Goal: Information Seeking & Learning: Learn about a topic

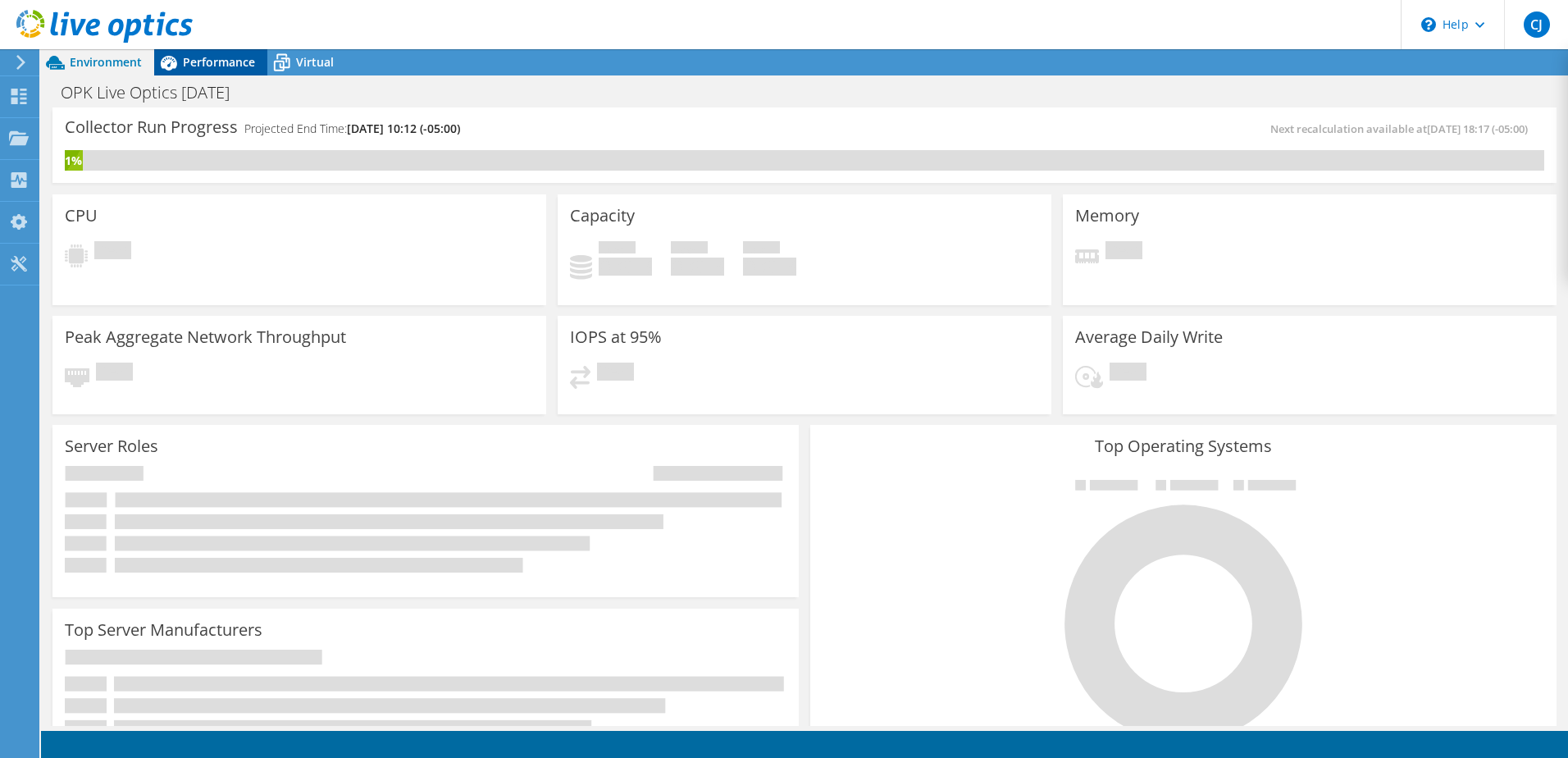
click at [194, 55] on span "Performance" at bounding box center [219, 62] width 72 height 15
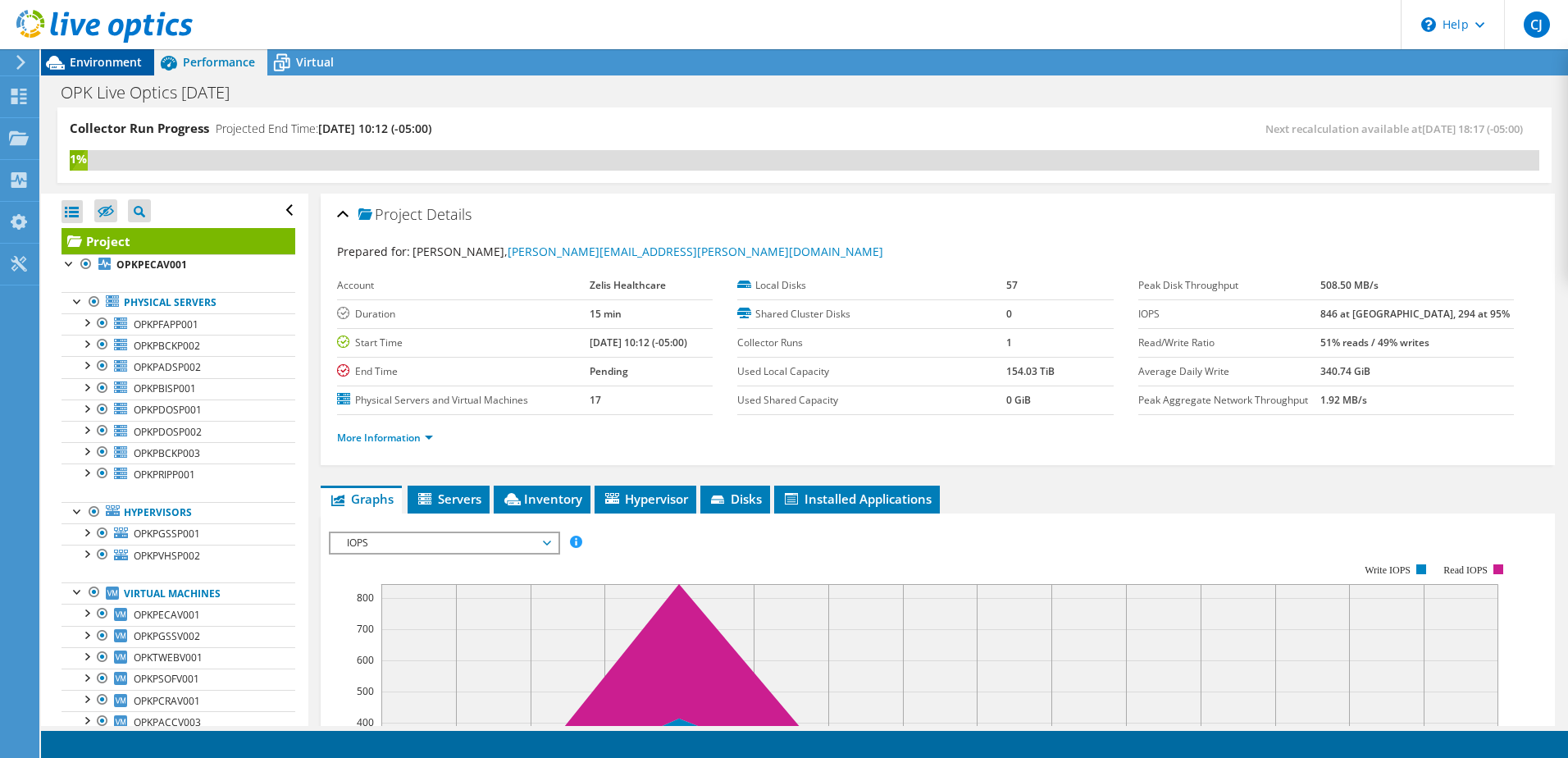
click at [132, 57] on span "Environment" at bounding box center [106, 62] width 72 height 15
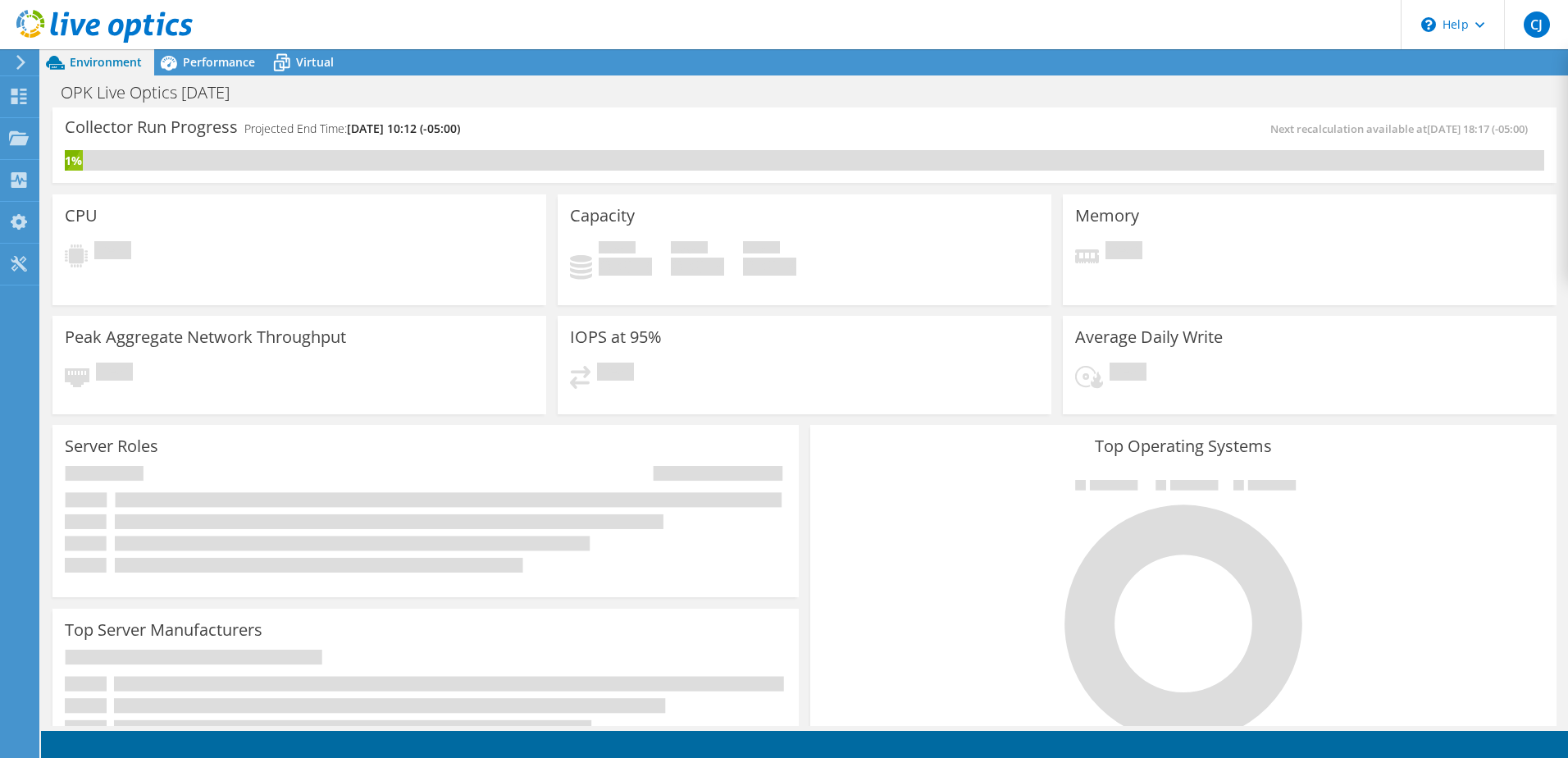
click at [199, 250] on div "Pending" at bounding box center [299, 256] width 470 height 30
click at [228, 60] on span "Performance" at bounding box center [219, 62] width 72 height 15
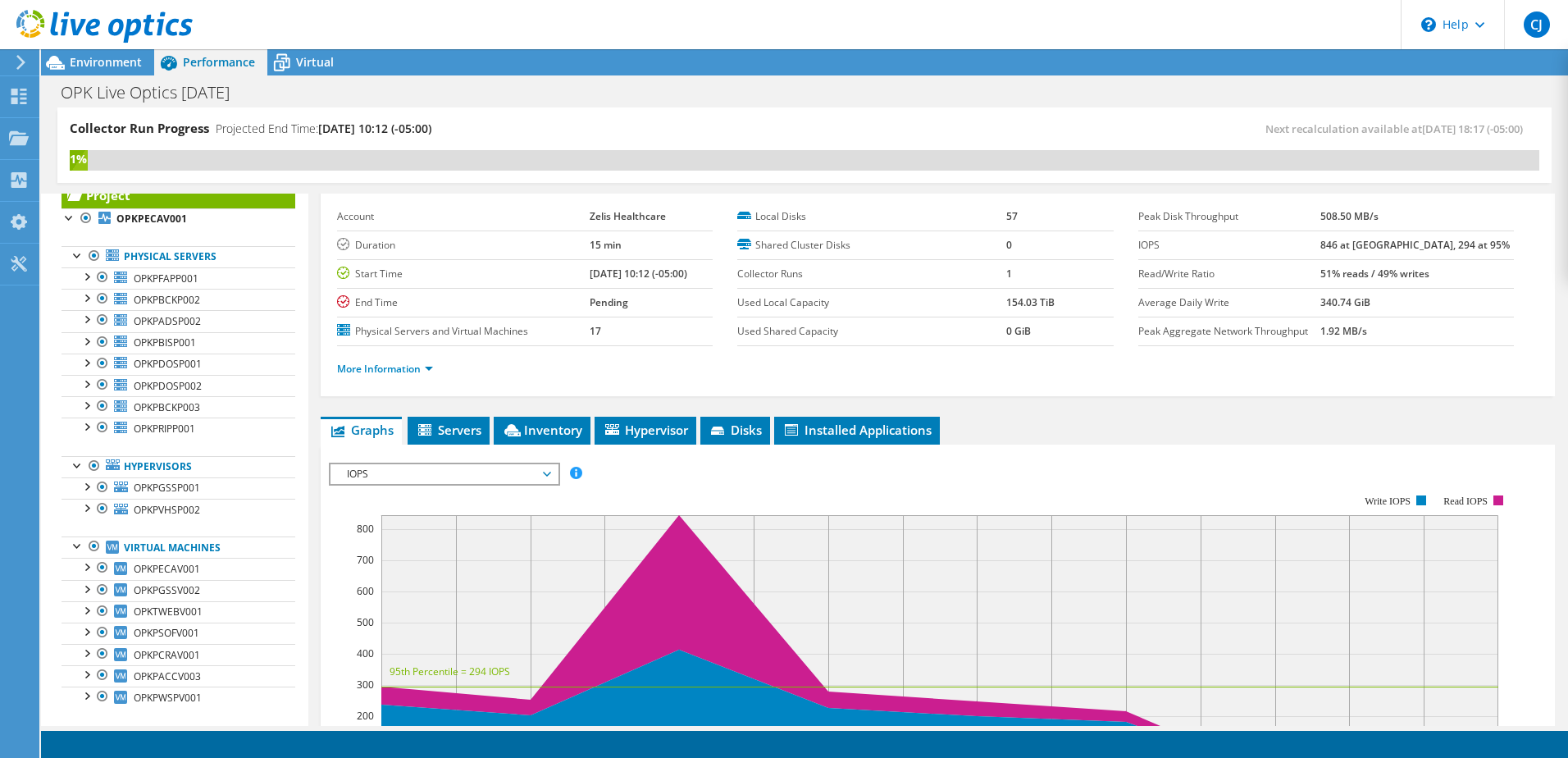
scroll to position [65, 0]
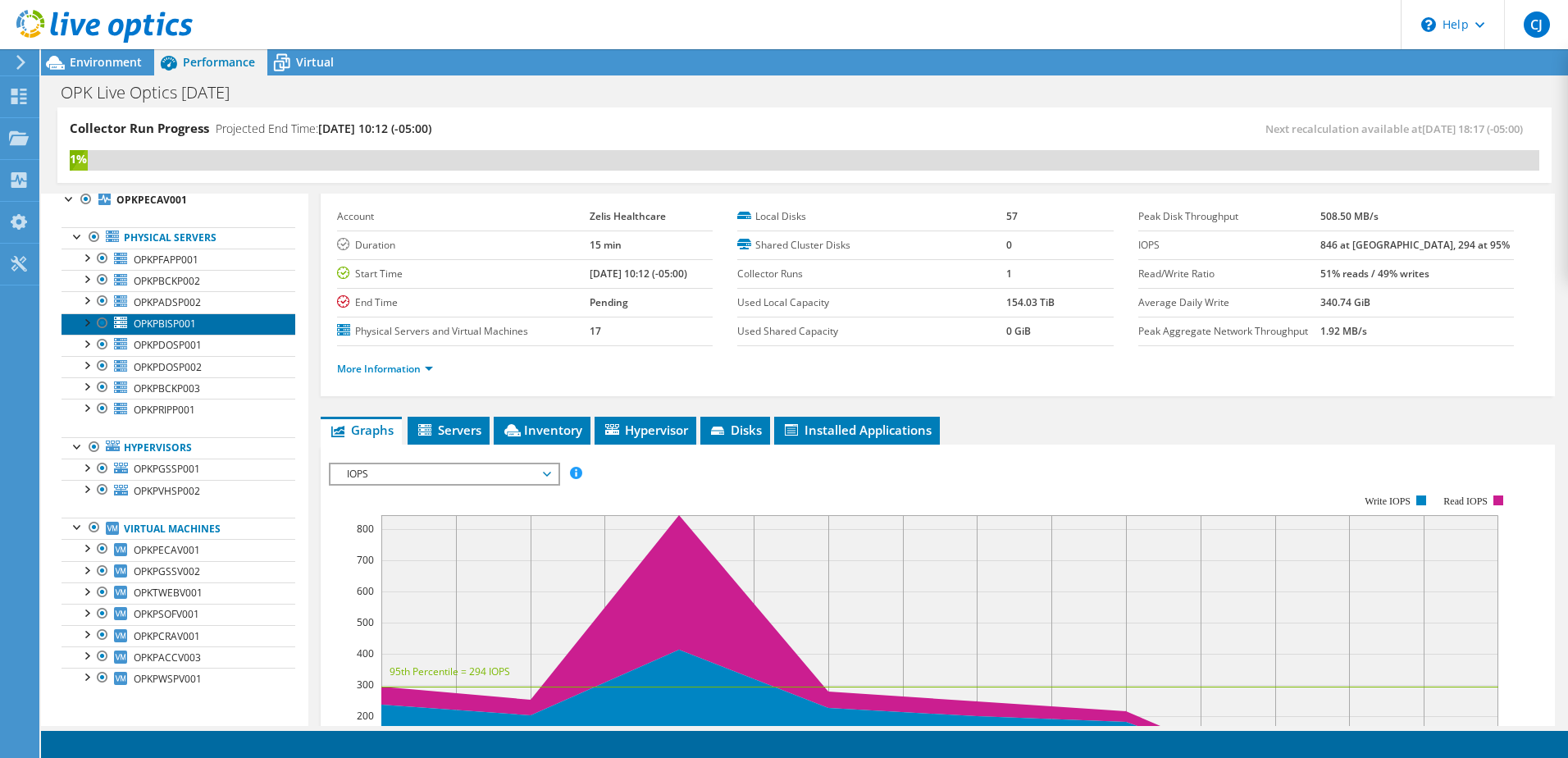
click at [172, 326] on span "OPKPBISP001" at bounding box center [165, 324] width 62 height 14
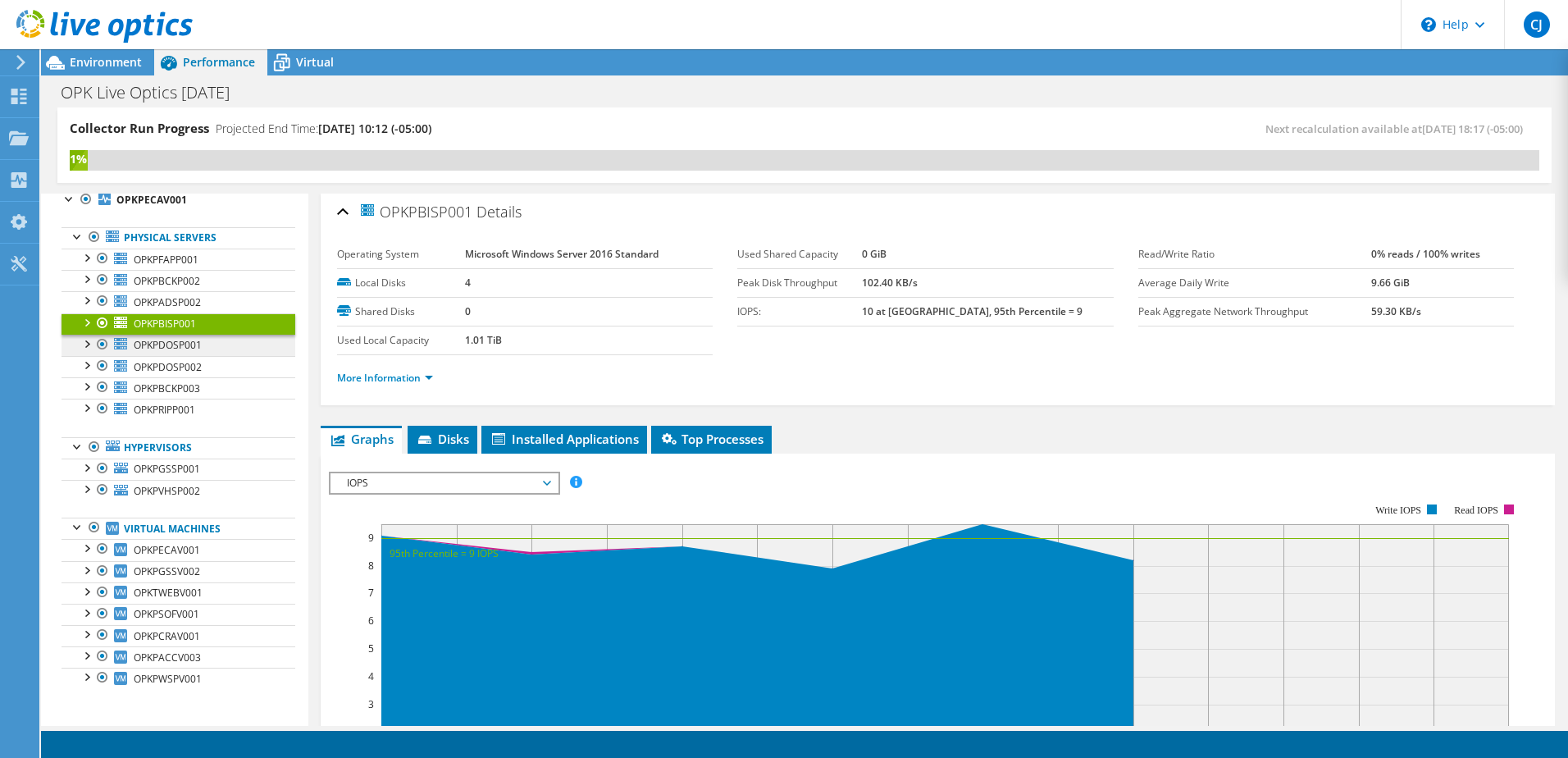
scroll to position [0, 0]
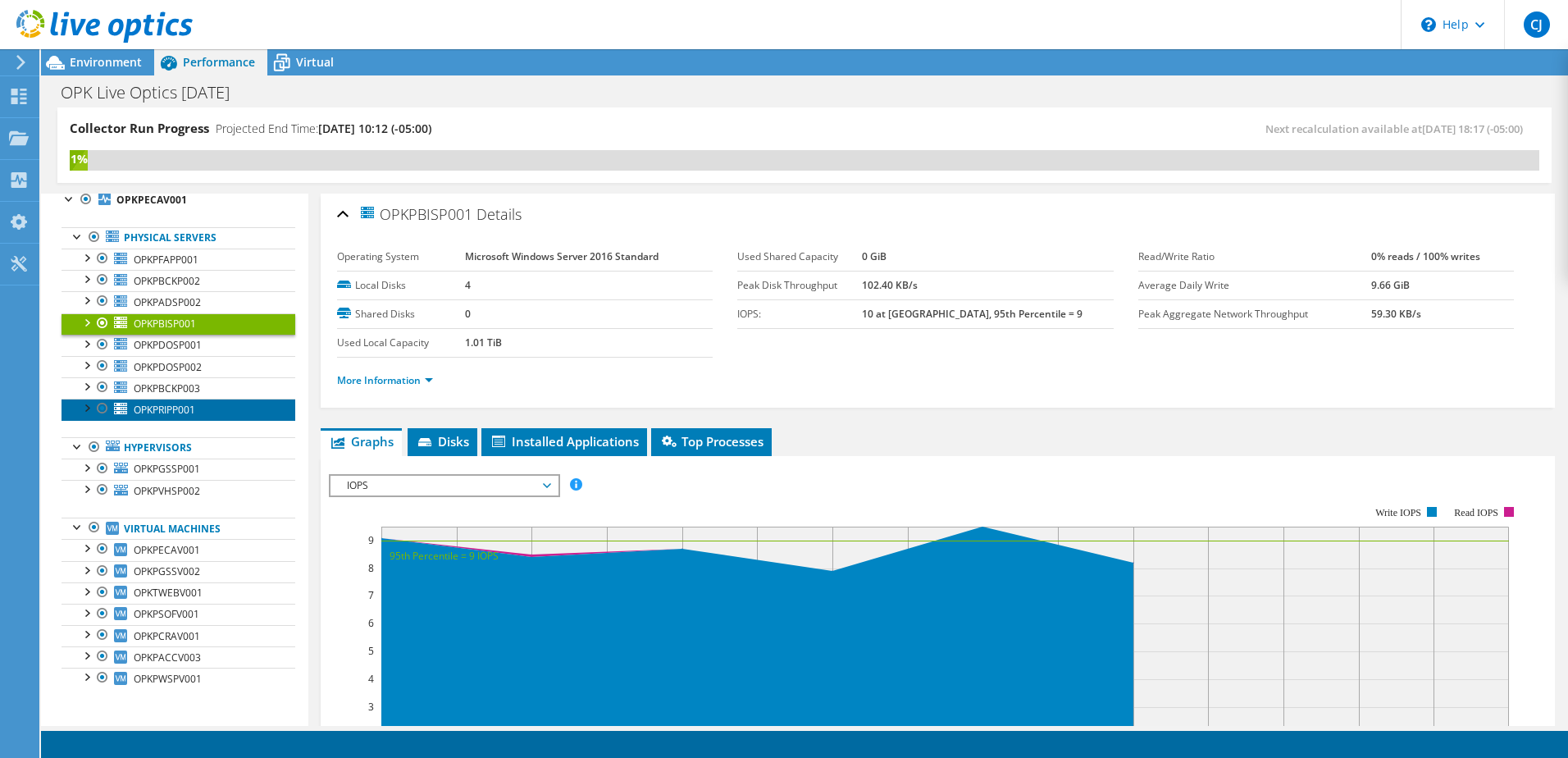
click at [185, 401] on link "OPKPRIPP001" at bounding box center [178, 409] width 234 height 21
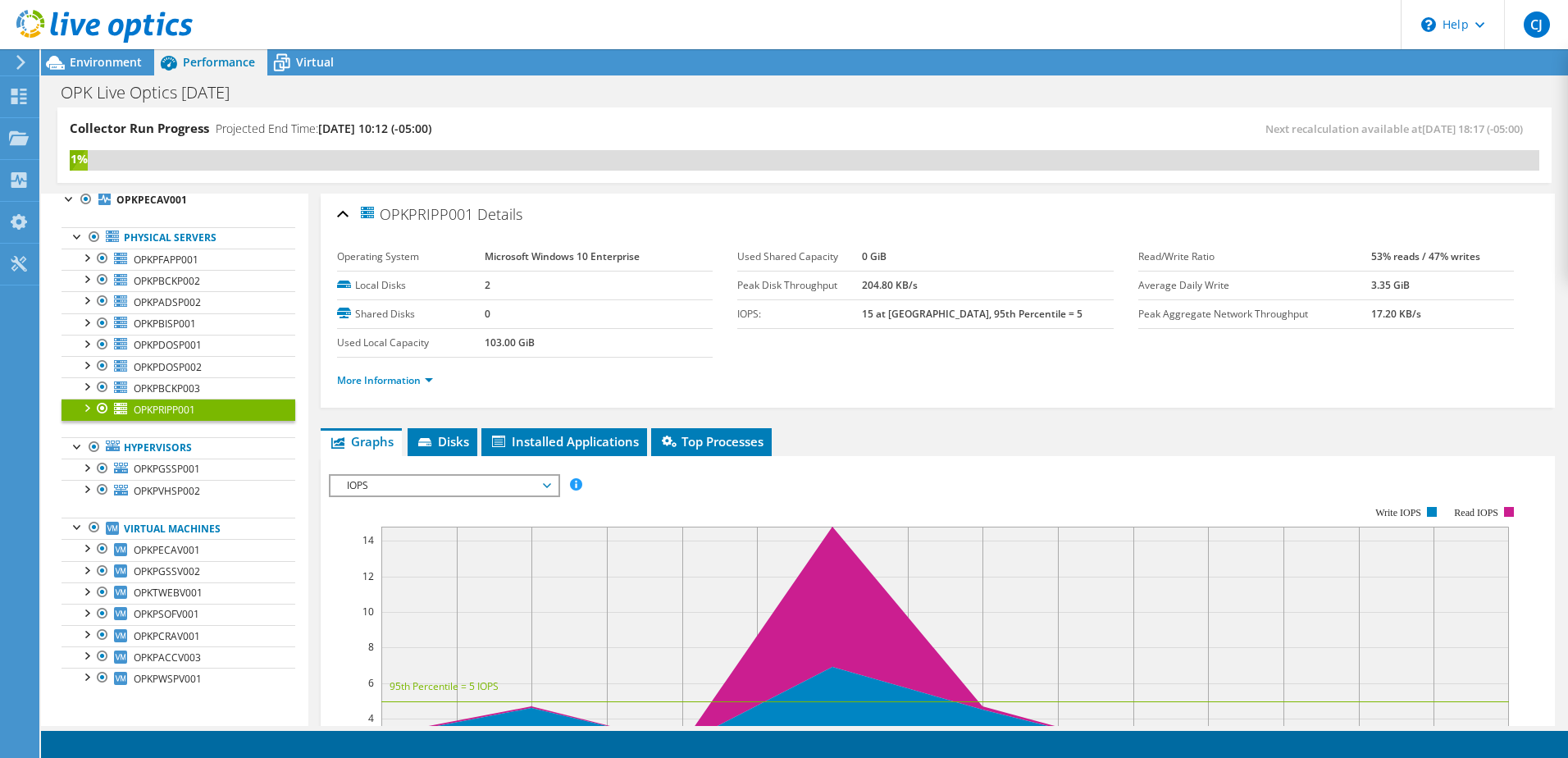
scroll to position [82, 0]
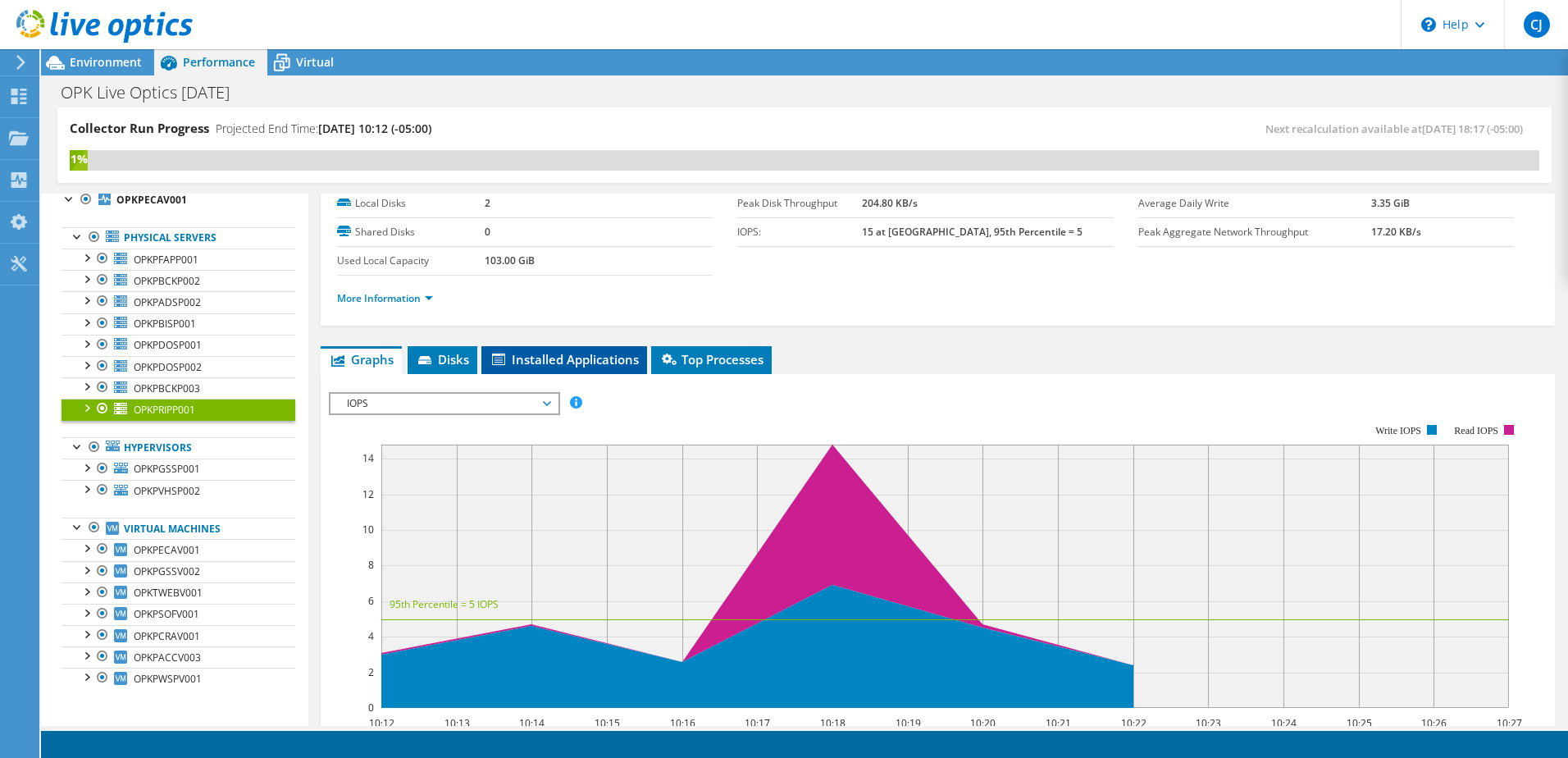
click at [544, 368] on li "Installed Applications" at bounding box center [564, 360] width 166 height 28
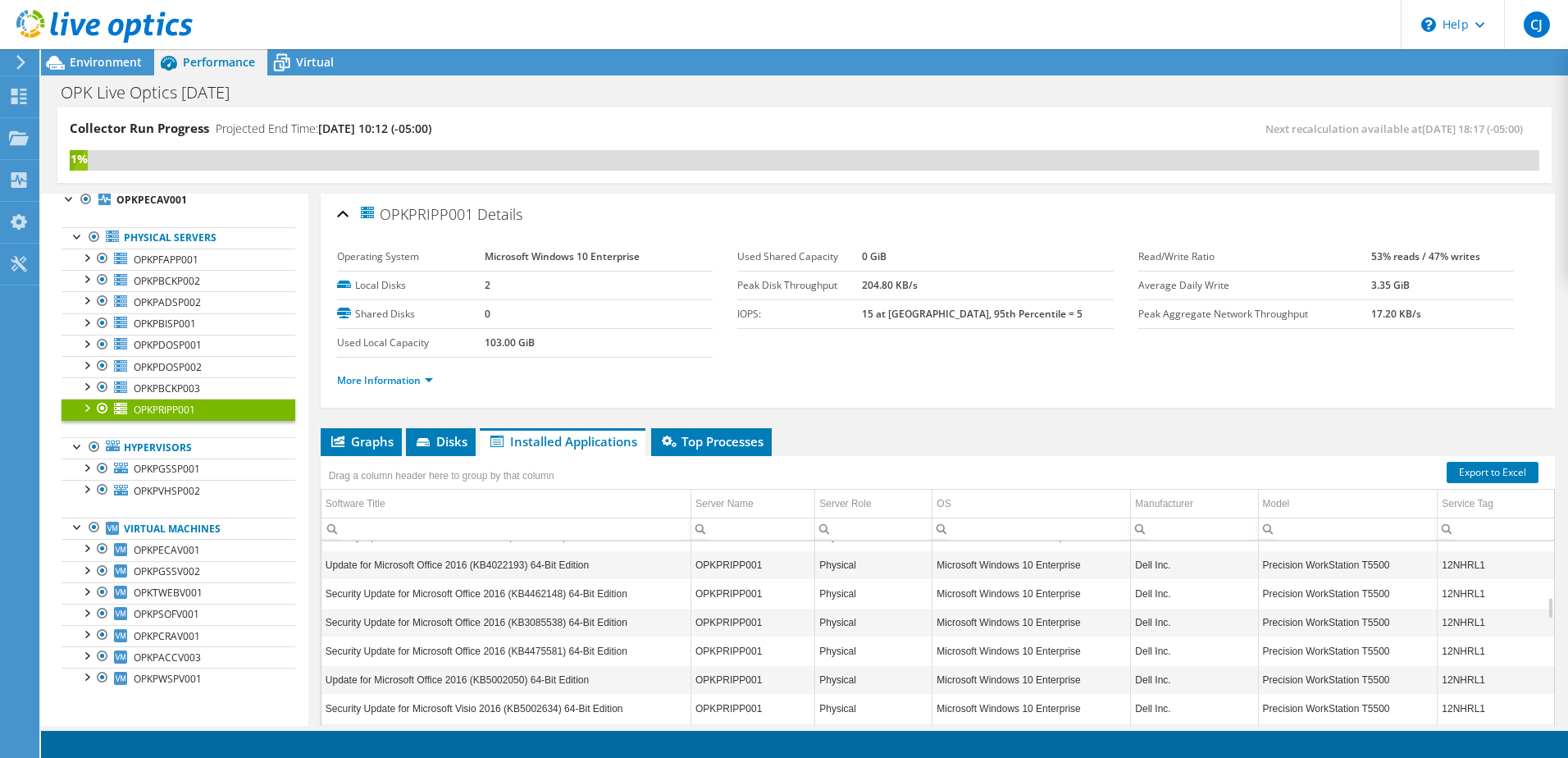
scroll to position [0, 0]
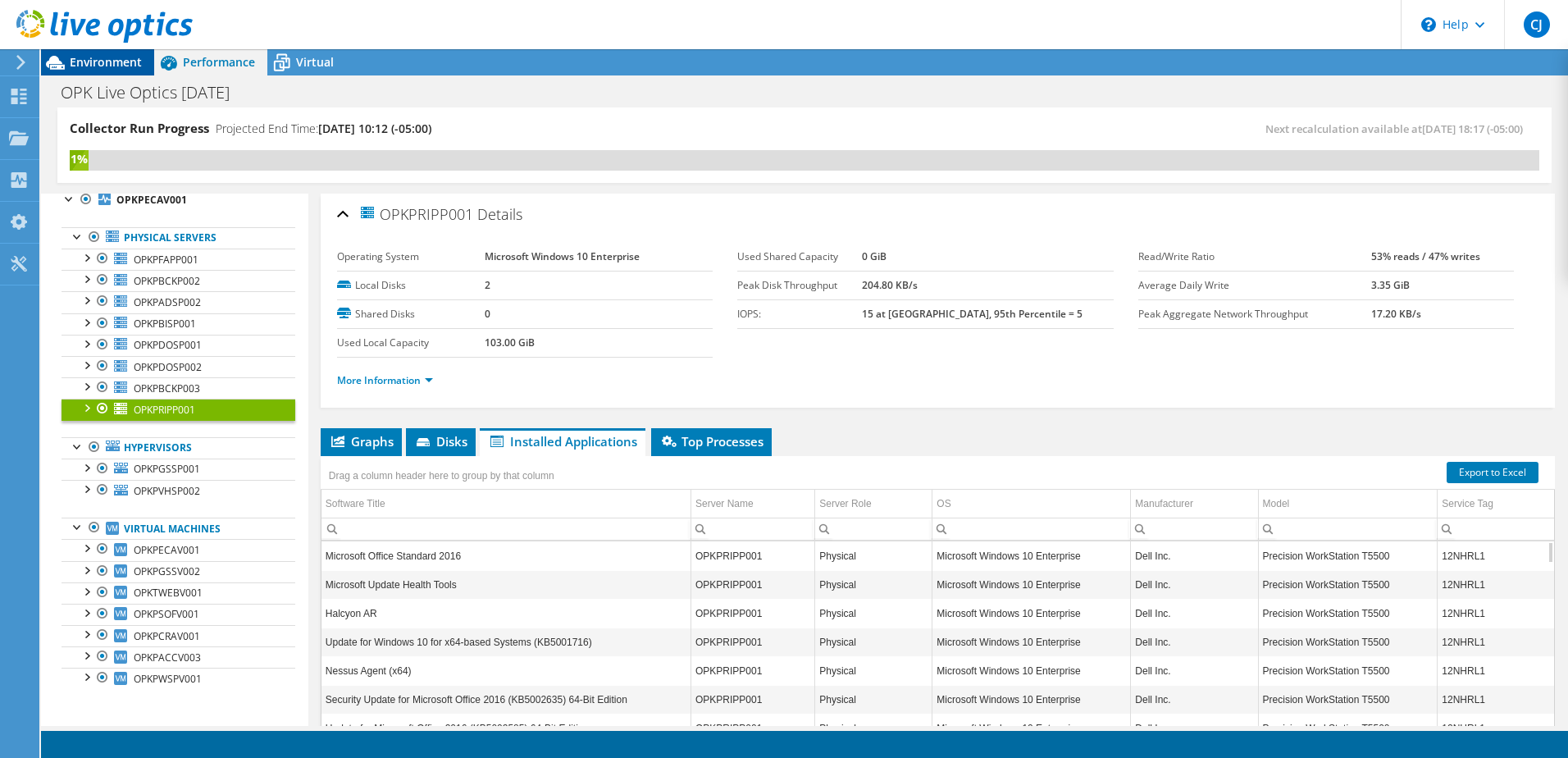
click at [104, 67] on span "Environment" at bounding box center [106, 62] width 72 height 15
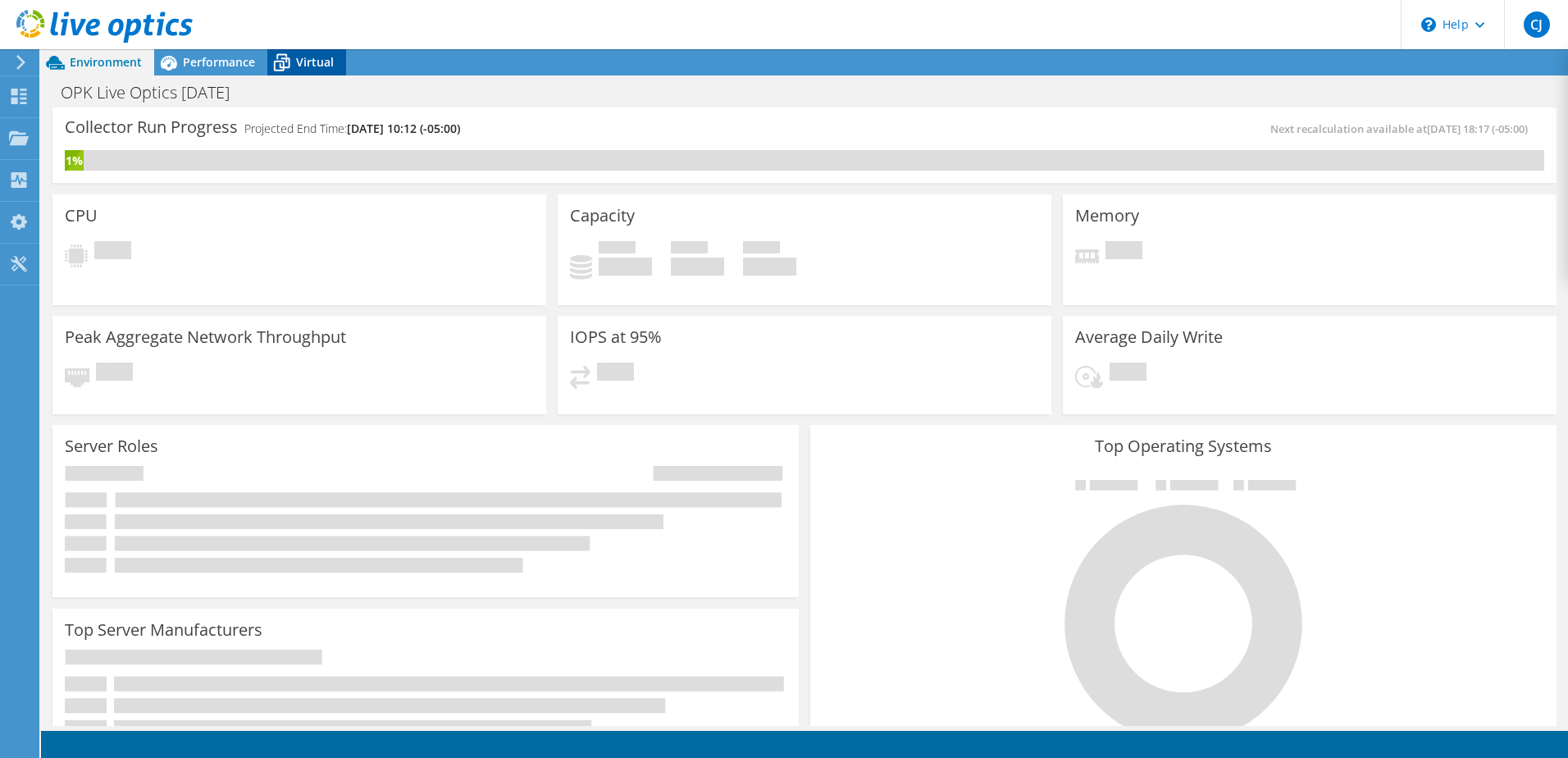
click at [329, 56] on span "Virtual" at bounding box center [314, 62] width 38 height 15
